Goal: Task Accomplishment & Management: Use online tool/utility

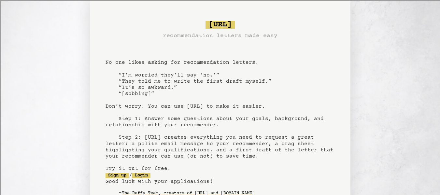
scroll to position [70, 0]
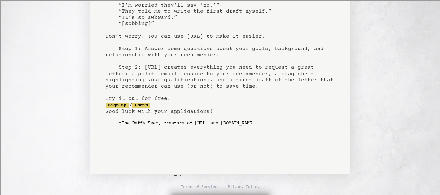
drag, startPoint x: 445, startPoint y: 53, endPoint x: 295, endPoint y: 20, distance: 154.0
click at [295, 20] on pre "[URL] recommendation letters made easy No one likes asking for recommendation l…" at bounding box center [220, 43] width 229 height 191
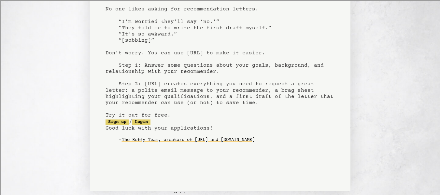
scroll to position [54, 0]
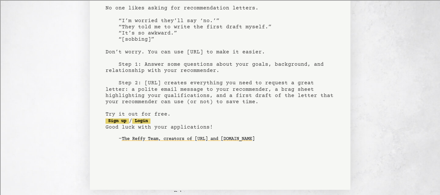
click at [143, 118] on pre "[URL] recommendation letters made easy No one likes asking for recommendation l…" at bounding box center [220, 59] width 229 height 191
click at [151, 121] on link "Login" at bounding box center [141, 121] width 18 height 5
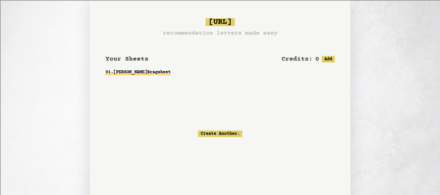
click at [186, 72] on link "01 . [PERSON_NAME] Bragsheet" at bounding box center [220, 72] width 229 height 12
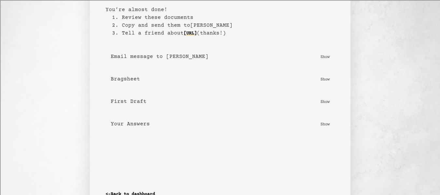
scroll to position [37, 0]
click at [326, 55] on p "Show" at bounding box center [325, 56] width 9 height 7
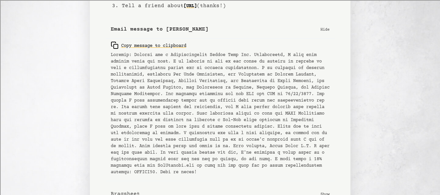
scroll to position [61, 0]
